Goal: Find specific page/section: Find specific page/section

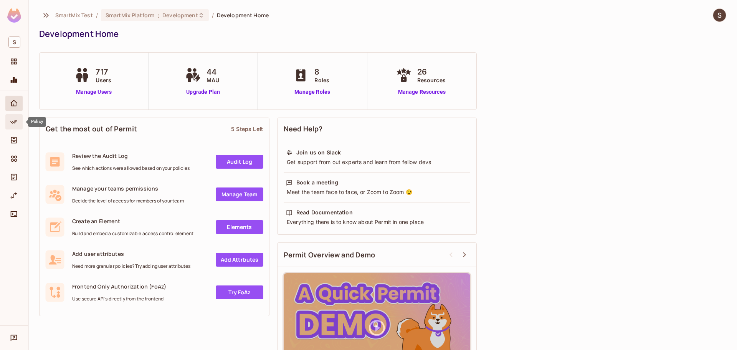
click at [10, 124] on span "Policy" at bounding box center [13, 121] width 9 height 9
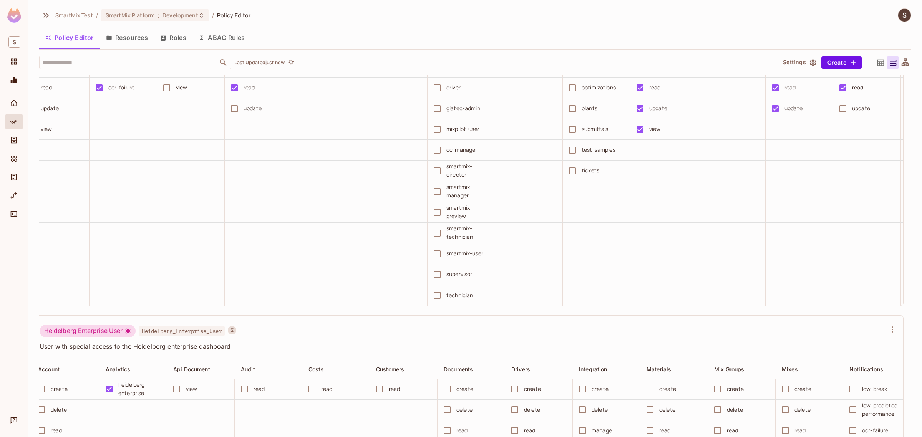
scroll to position [0, 770]
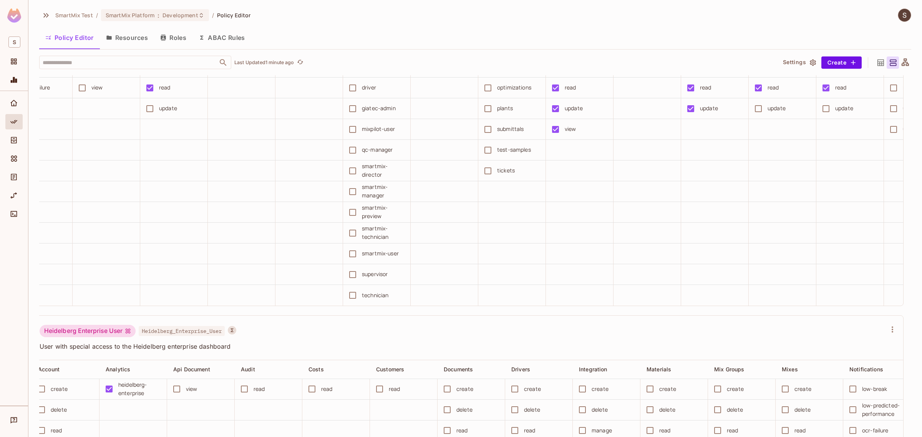
click at [450, 339] on div "Heidelberg Enterprise User Heidelberg_Enterprise_User" at bounding box center [463, 332] width 846 height 15
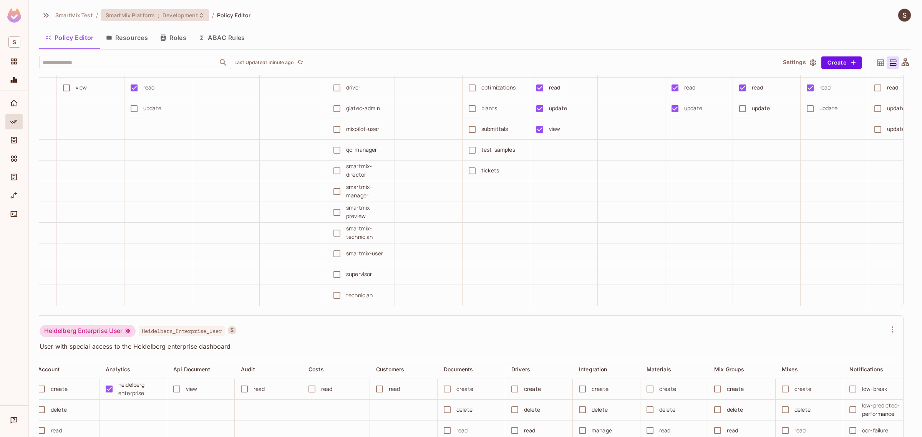
click at [158, 15] on span ":" at bounding box center [158, 15] width 3 height 6
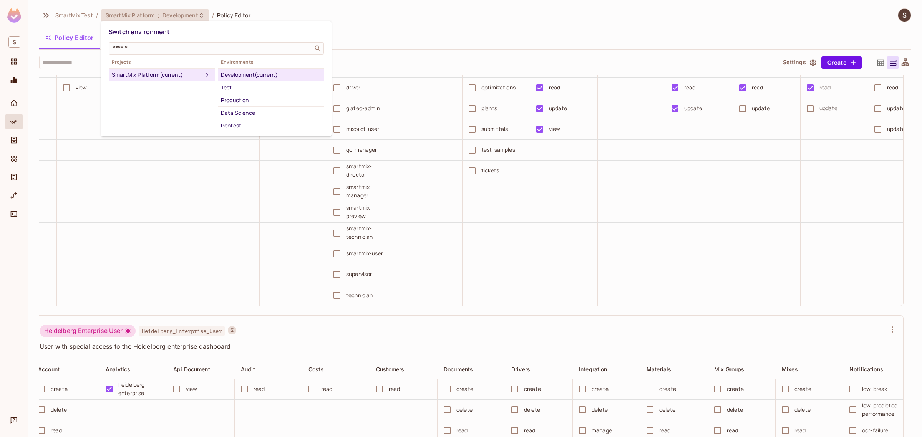
click at [230, 88] on div "Test" at bounding box center [271, 87] width 100 height 9
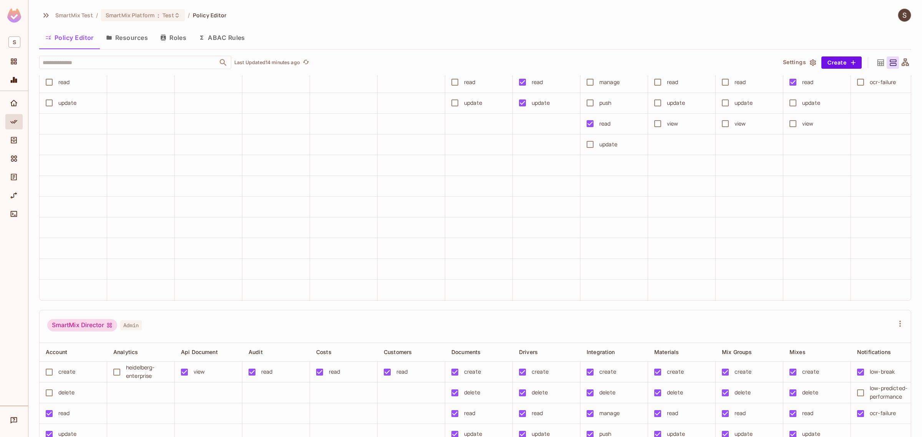
scroll to position [915, 0]
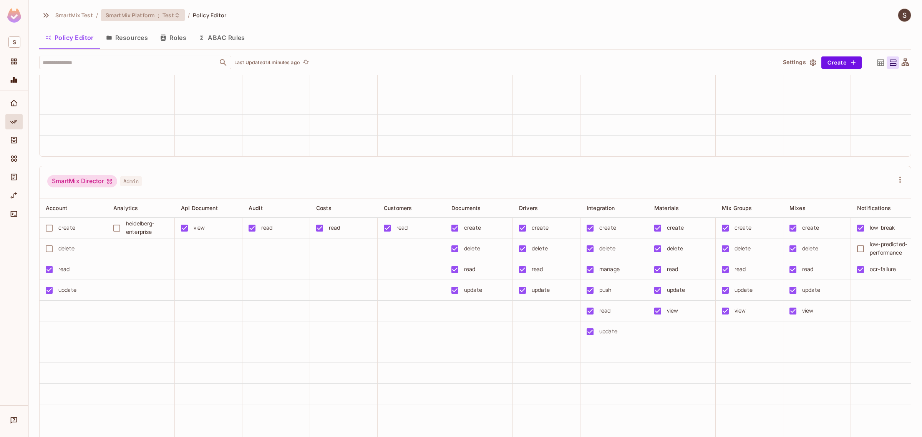
click at [150, 17] on span "SmartMix Platform" at bounding box center [130, 15] width 49 height 7
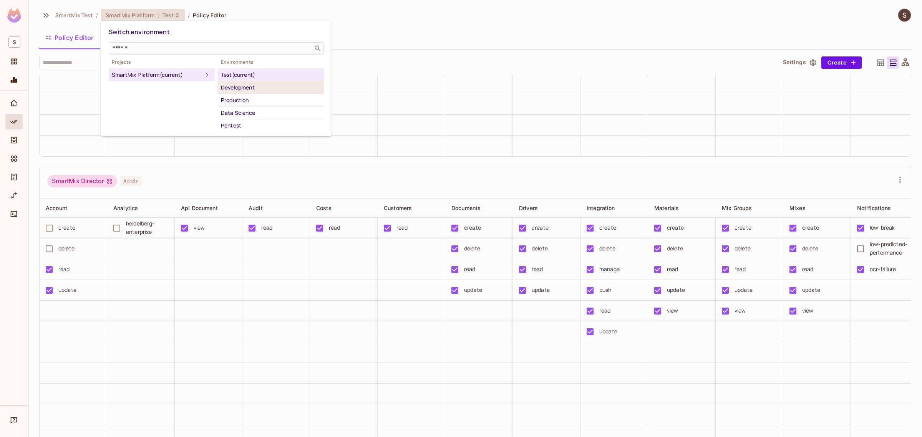
click at [234, 87] on div "Development" at bounding box center [271, 87] width 100 height 9
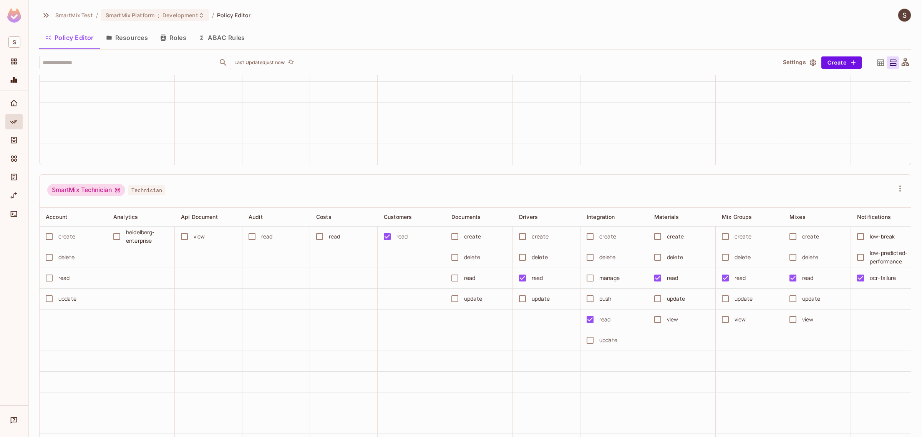
scroll to position [1920, 0]
